Goal: Task Accomplishment & Management: Manage account settings

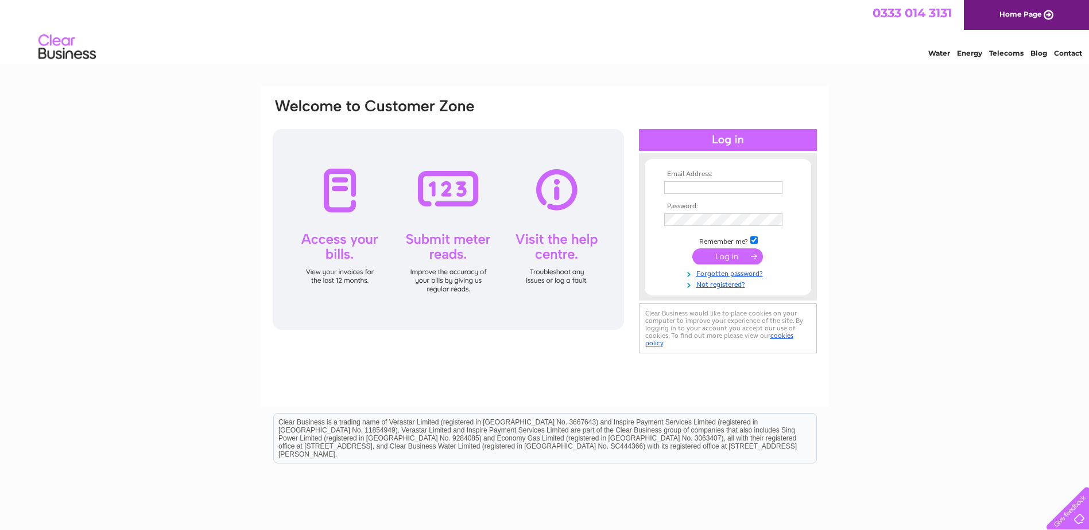
type input "[PERSON_NAME][EMAIL_ADDRESS][PERSON_NAME][DOMAIN_NAME]"
click at [716, 259] on input "submit" at bounding box center [727, 257] width 71 height 16
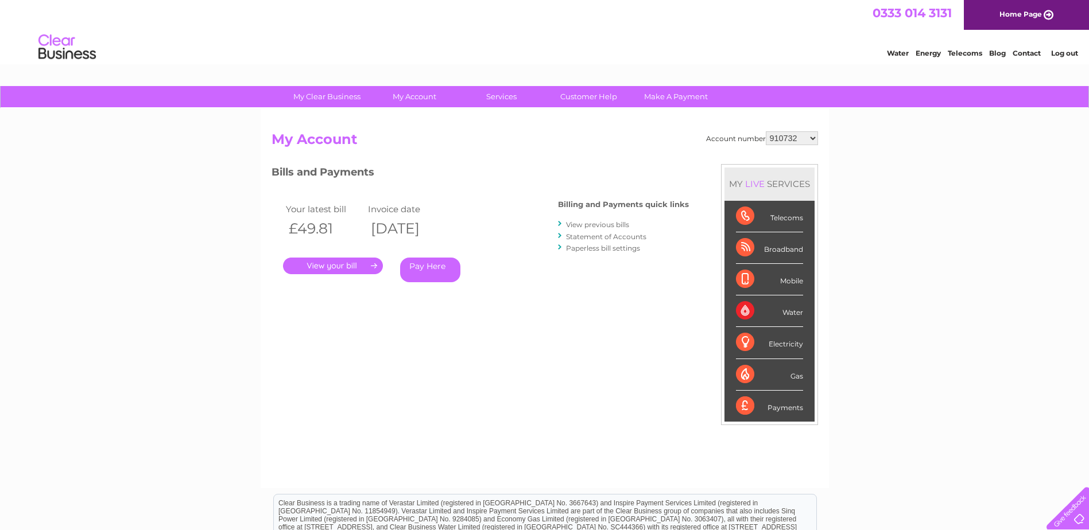
click at [813, 134] on select "910732 30294072" at bounding box center [792, 138] width 52 height 14
select select "30294072"
click at [766, 131] on select "910732 30294072" at bounding box center [792, 138] width 52 height 14
click at [335, 265] on link "." at bounding box center [333, 266] width 100 height 17
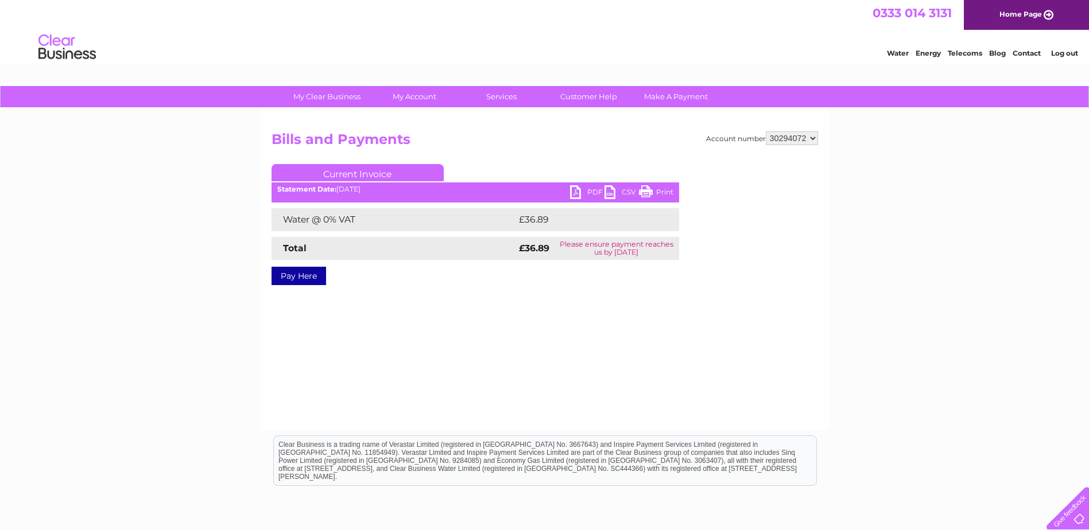
click at [592, 191] on link "PDF" at bounding box center [587, 193] width 34 height 17
